Goal: Task Accomplishment & Management: Use online tool/utility

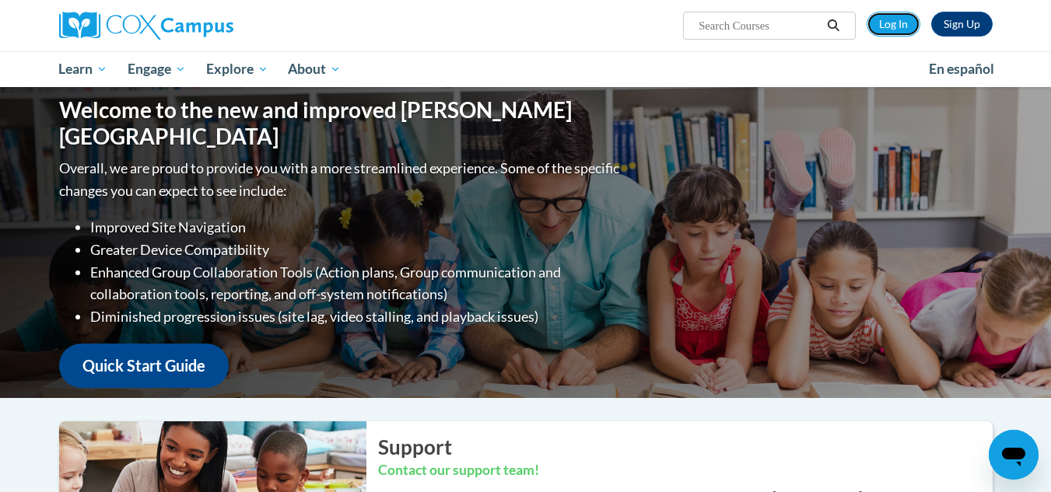
click at [886, 21] on link "Log In" at bounding box center [894, 24] width 54 height 25
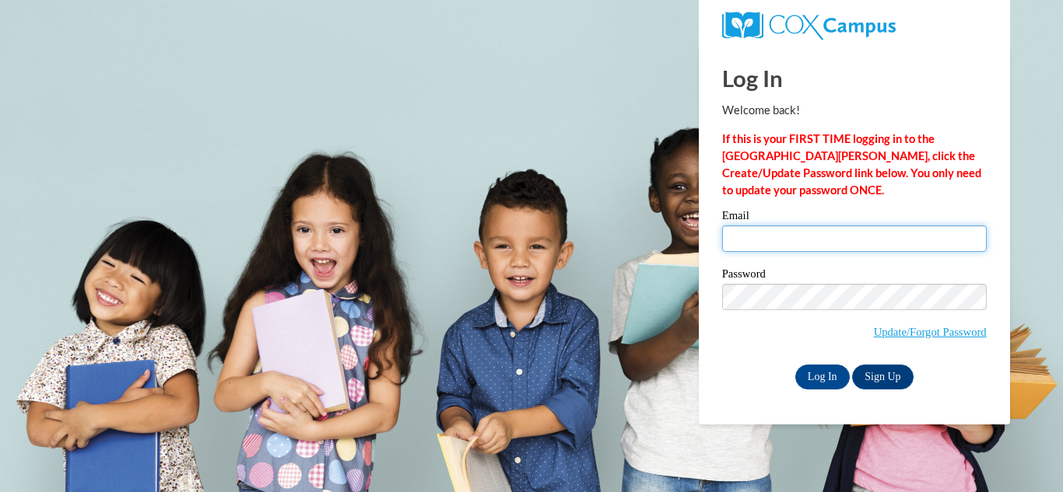
drag, startPoint x: 0, startPoint y: 0, endPoint x: 777, endPoint y: 237, distance: 812.5
click at [777, 237] on input "Email" at bounding box center [854, 239] width 264 height 26
type input "[EMAIL_ADDRESS][DOMAIN_NAME]"
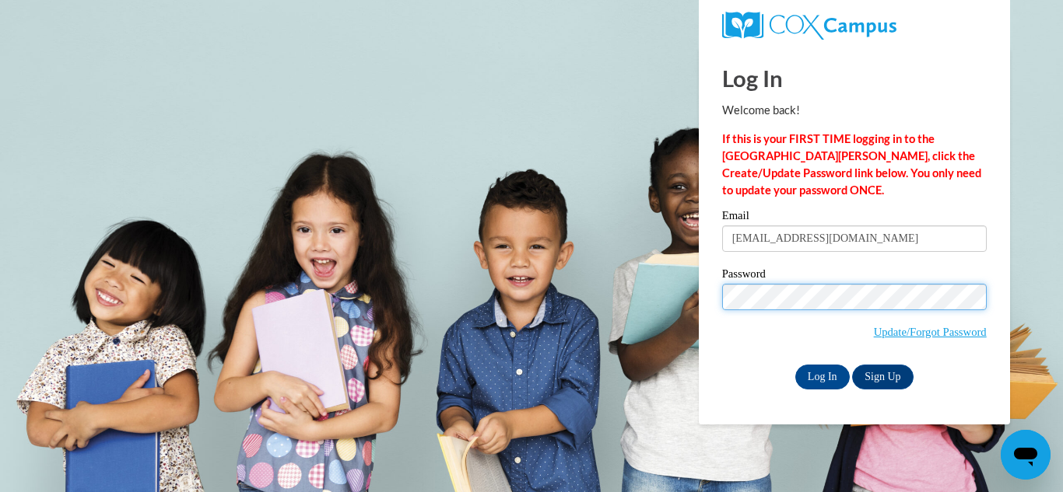
click at [795, 365] on input "Log In" at bounding box center [822, 377] width 54 height 25
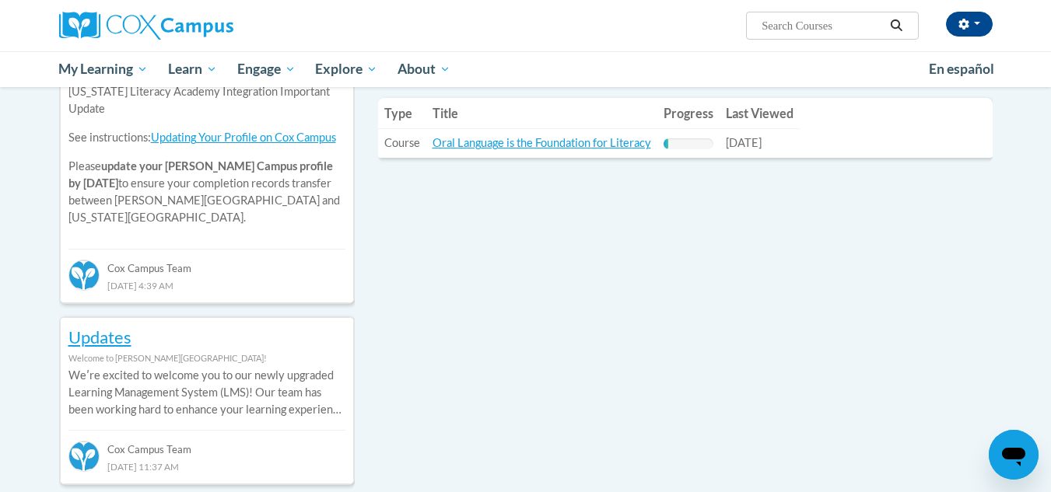
scroll to position [585, 0]
click at [565, 145] on link "Oral Language is the Foundation for Literacy" at bounding box center [541, 143] width 219 height 13
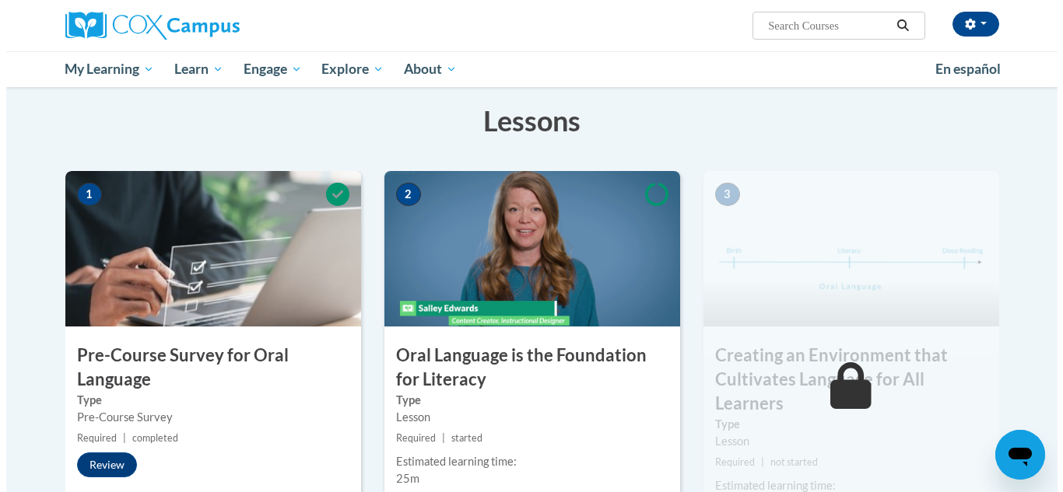
scroll to position [374, 0]
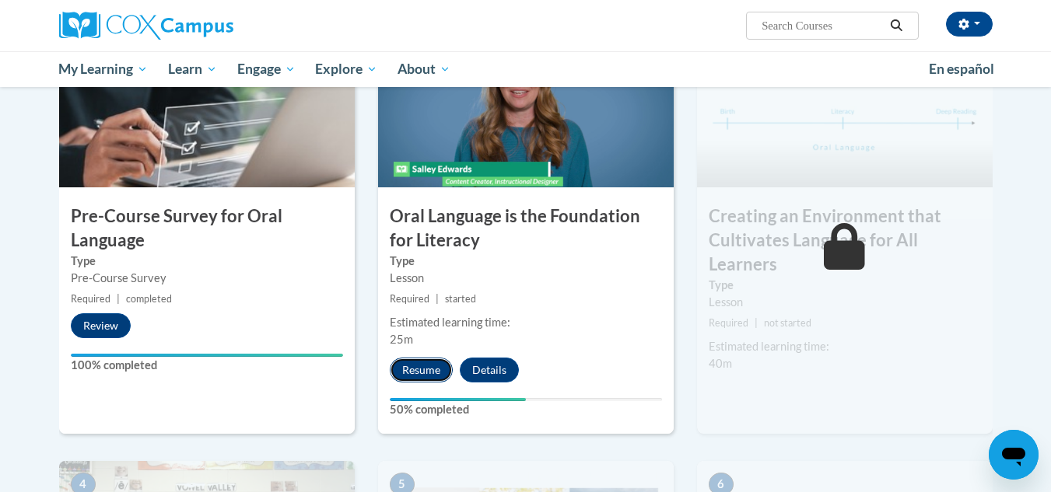
click at [418, 367] on button "Resume" at bounding box center [421, 370] width 63 height 25
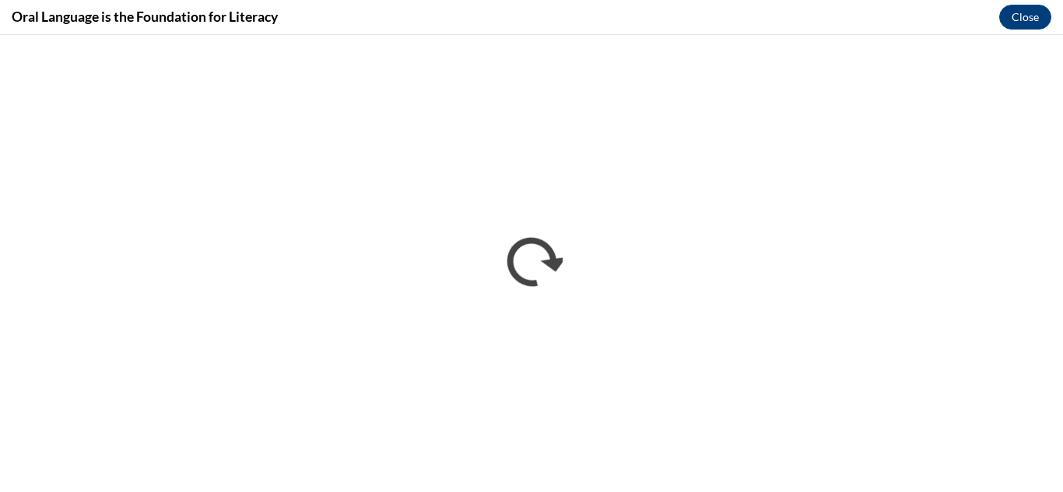
scroll to position [0, 0]
